Goal: Information Seeking & Learning: Learn about a topic

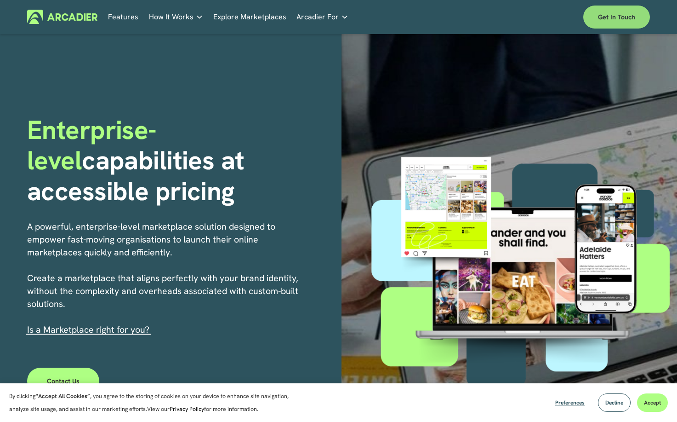
click at [615, 11] on link "Get in touch" at bounding box center [616, 17] width 67 height 23
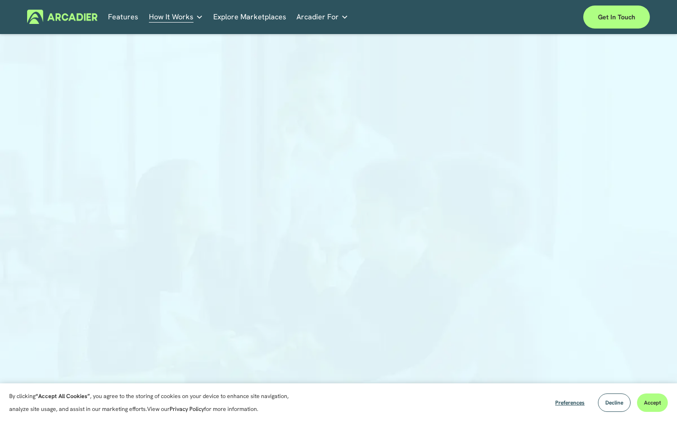
click at [57, 14] on img at bounding box center [62, 17] width 70 height 14
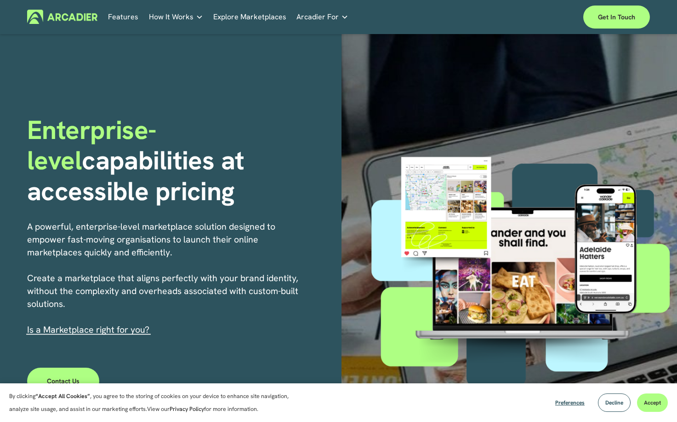
click at [268, 17] on link "Explore Marketplaces" at bounding box center [249, 17] width 73 height 14
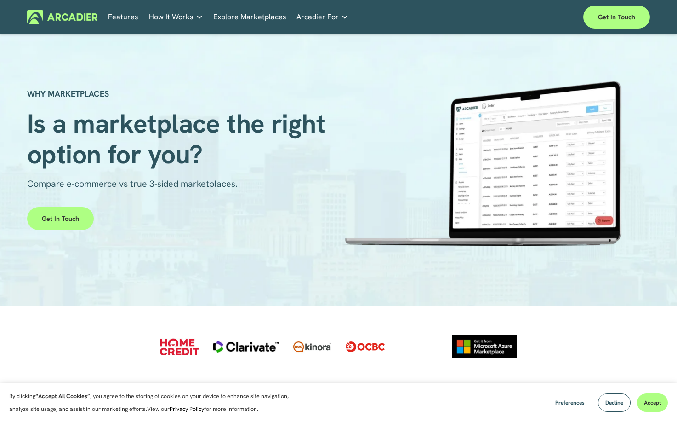
click at [59, 20] on img at bounding box center [62, 17] width 70 height 14
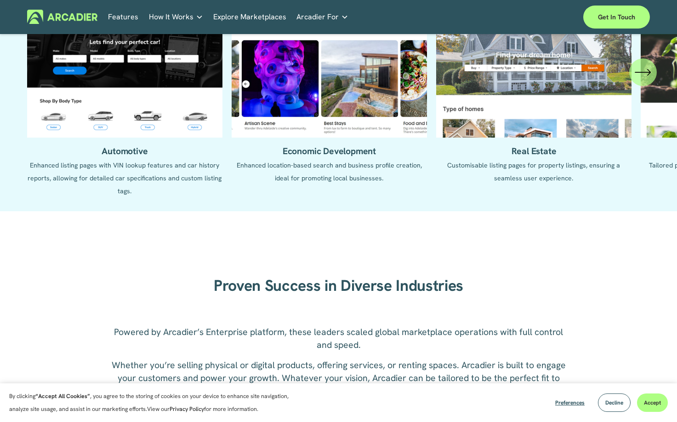
scroll to position [1011, 0]
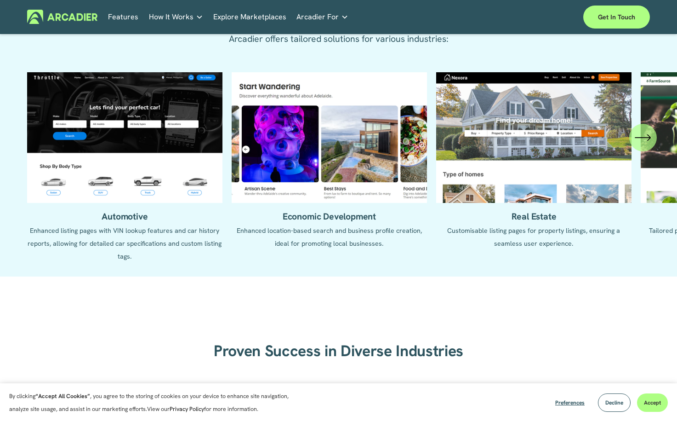
click at [648, 137] on icon "\a \a \a Next\a \a" at bounding box center [642, 137] width 15 height 0
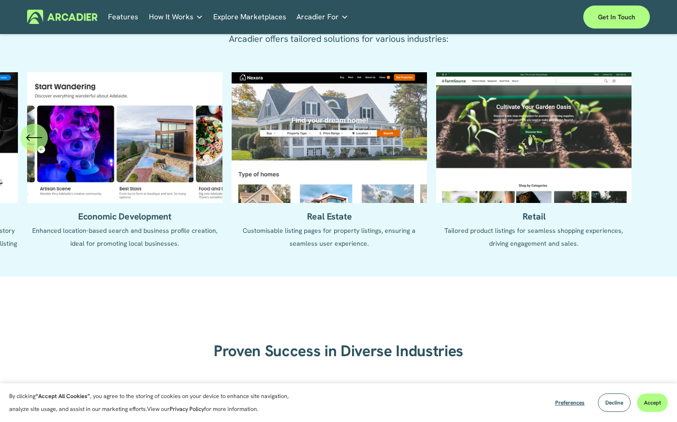
drag, startPoint x: 520, startPoint y: 189, endPoint x: 433, endPoint y: 183, distance: 87.6
click at [433, 183] on ul "Automotive Enhanced listing pages with VIN lookup features and car history repo…" at bounding box center [338, 167] width 623 height 190
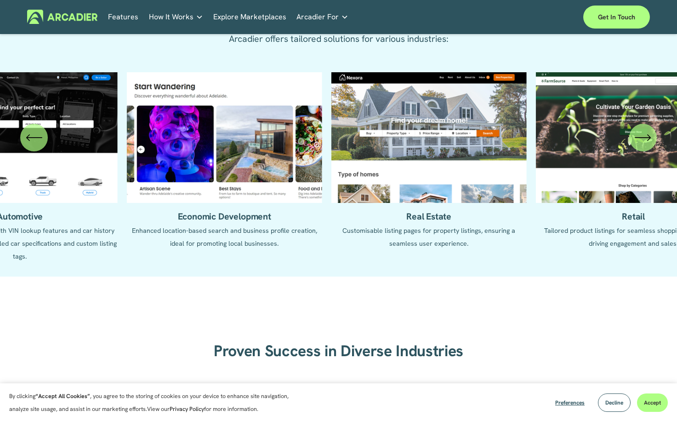
drag, startPoint x: 452, startPoint y: 256, endPoint x: 475, endPoint y: 260, distance: 23.4
click at [475, 260] on ul "Automotive Enhanced listing pages with VIN lookup features and car history repo…" at bounding box center [338, 167] width 623 height 190
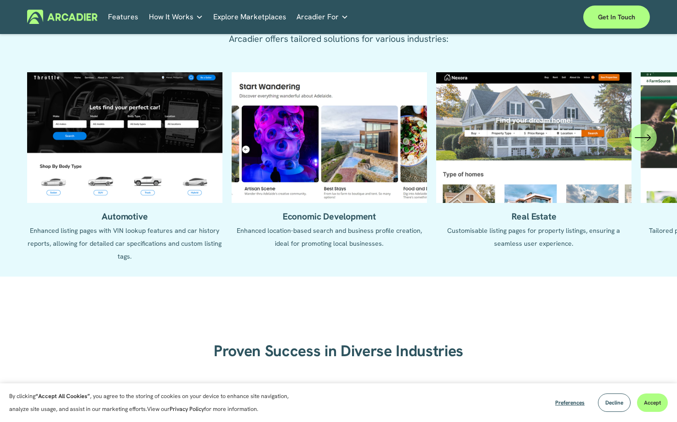
drag, startPoint x: 266, startPoint y: 257, endPoint x: 355, endPoint y: 266, distance: 89.6
click at [355, 263] on ul "Automotive Enhanced listing pages with VIN lookup features and car history repo…" at bounding box center [338, 167] width 623 height 190
drag, startPoint x: 355, startPoint y: 266, endPoint x: 420, endPoint y: 268, distance: 65.3
click at [420, 263] on ul "Automotive Enhanced listing pages with VIN lookup features and car history repo…" at bounding box center [338, 167] width 623 height 190
drag, startPoint x: 125, startPoint y: 248, endPoint x: 211, endPoint y: 253, distance: 86.6
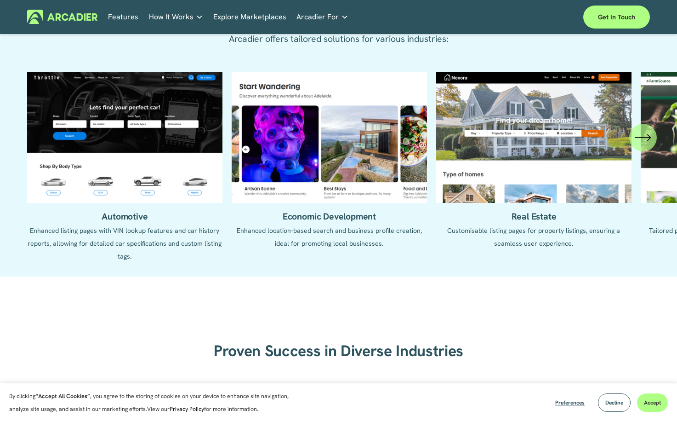
click at [195, 248] on ul "Automotive Enhanced listing pages with VIN lookup features and car history repo…" at bounding box center [338, 167] width 623 height 190
drag, startPoint x: 218, startPoint y: 273, endPoint x: 78, endPoint y: 267, distance: 140.8
click at [78, 269] on article "Enterprise-level capabilities at accessible pricing A powerful, enterprise-leve…" at bounding box center [338, 390] width 677 height 2803
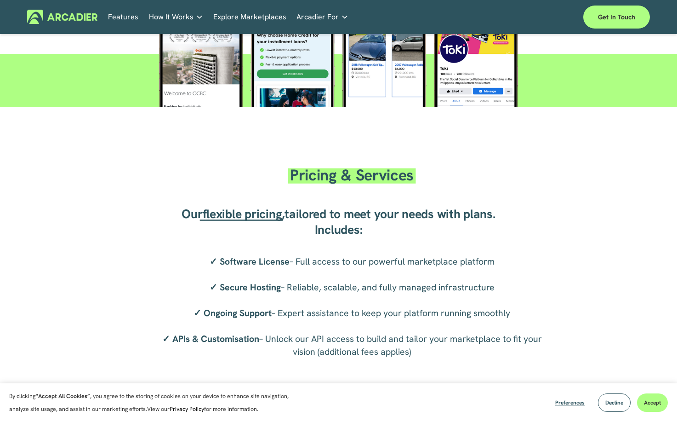
scroll to position [1701, 0]
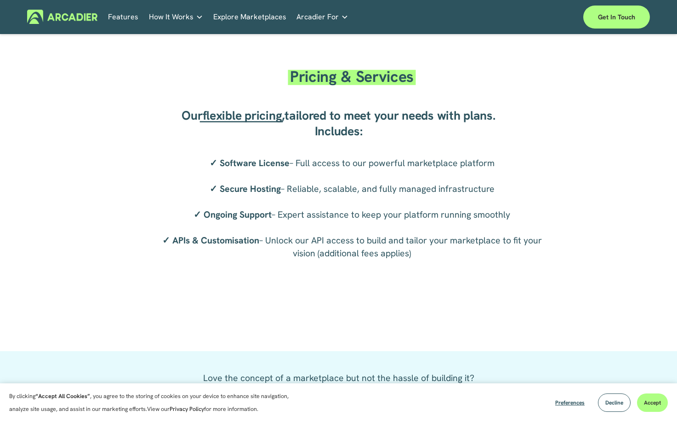
click at [237, 123] on span "flexible pricing" at bounding box center [243, 115] width 80 height 16
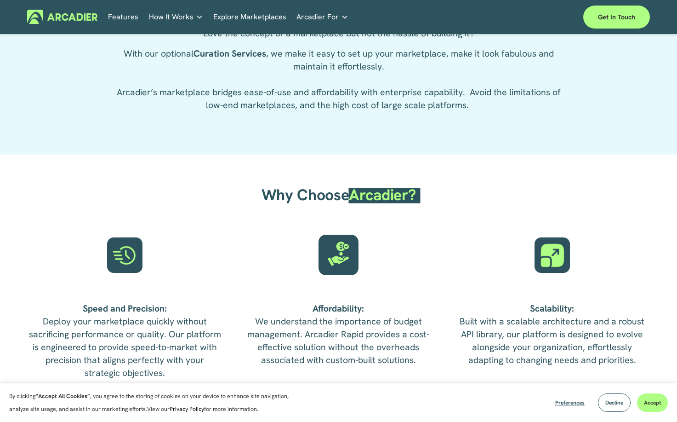
scroll to position [1906, 0]
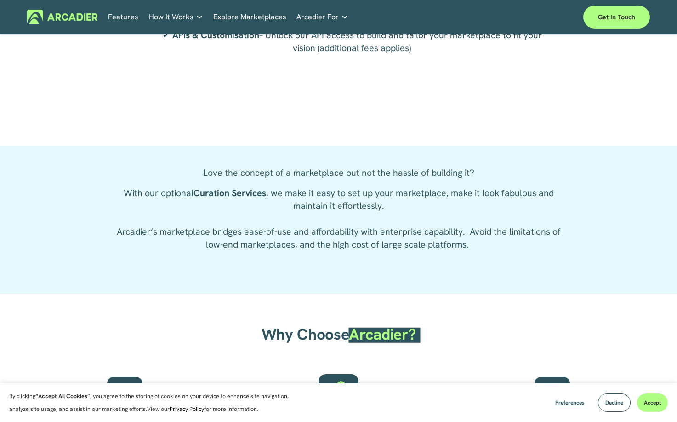
click at [172, 14] on span "How It Works" at bounding box center [171, 17] width 45 height 13
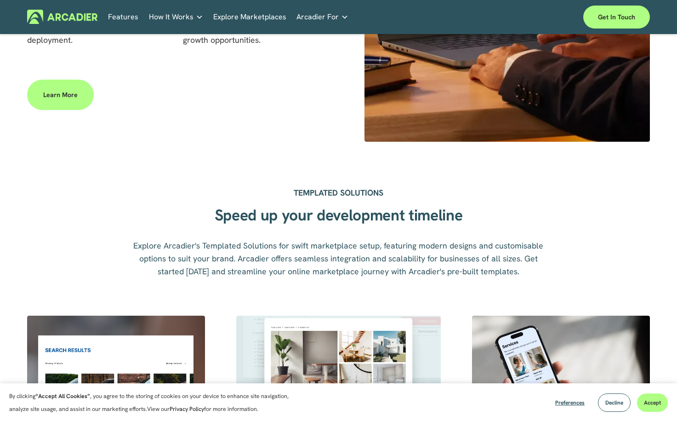
scroll to position [1333, 0]
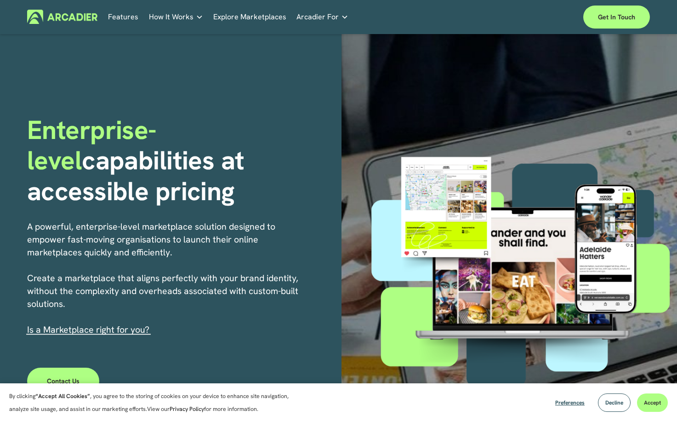
click at [120, 17] on link "Features" at bounding box center [123, 17] width 30 height 14
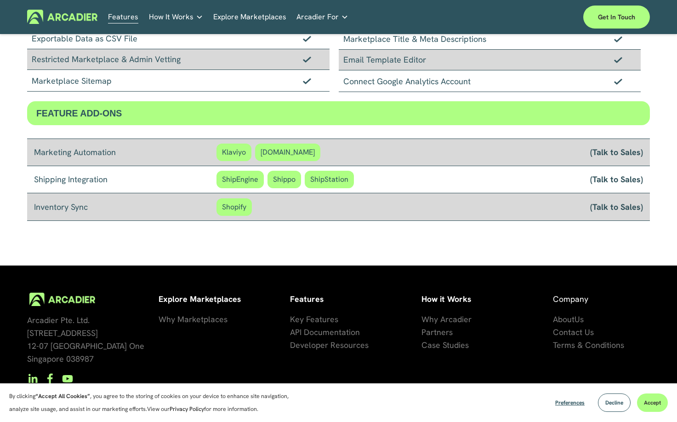
scroll to position [650, 0]
